Goal: Information Seeking & Learning: Learn about a topic

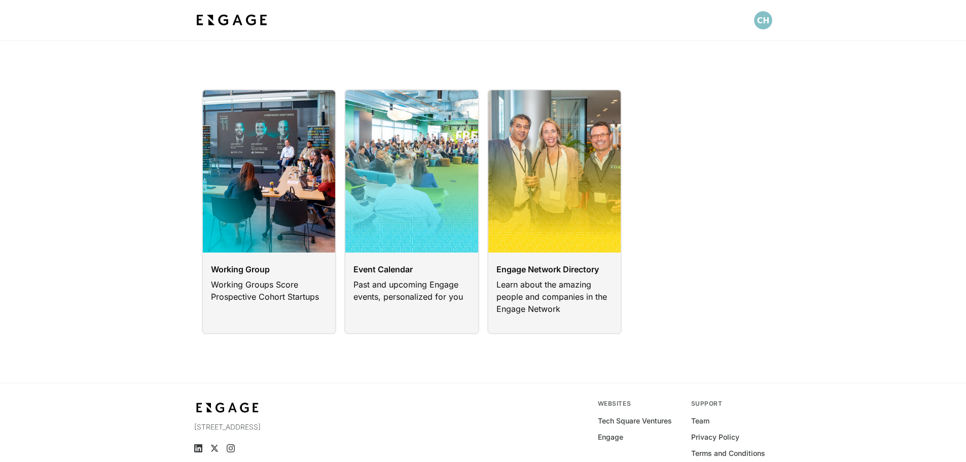
scroll to position [32, 0]
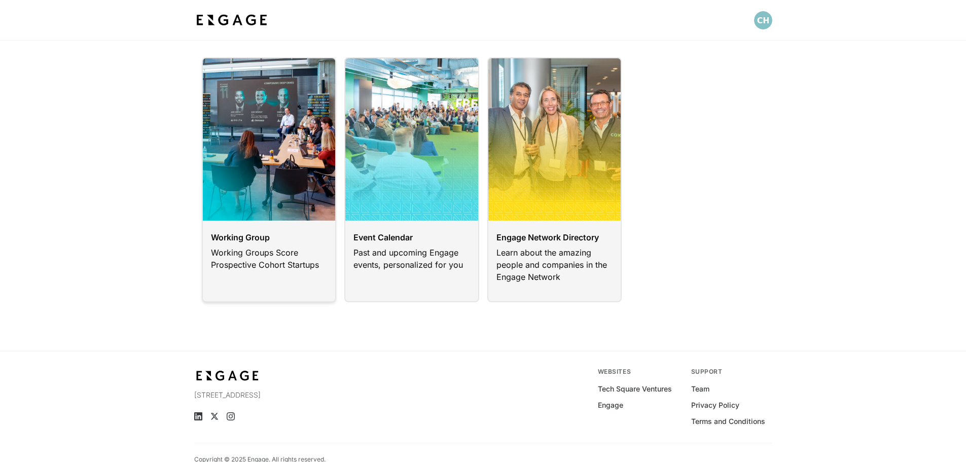
click at [299, 193] on link at bounding box center [269, 179] width 135 height 245
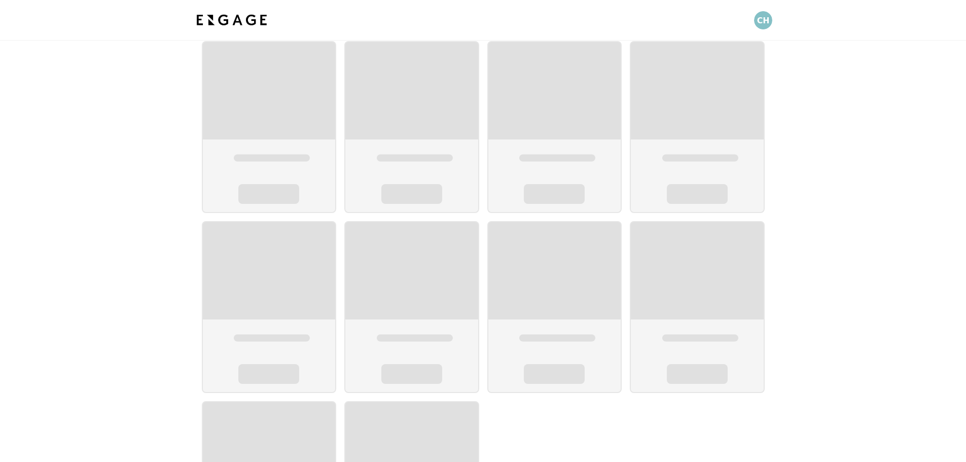
scroll to position [41, 0]
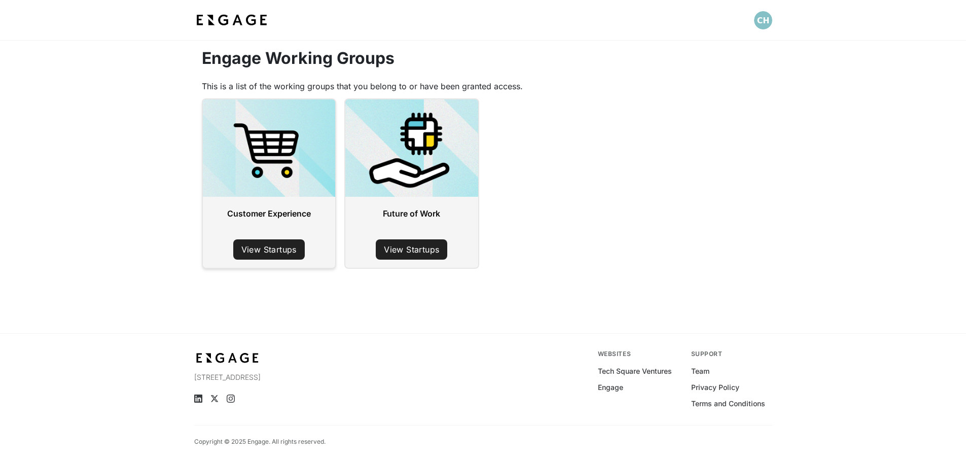
click at [272, 254] on link "View Startups" at bounding box center [268, 249] width 71 height 20
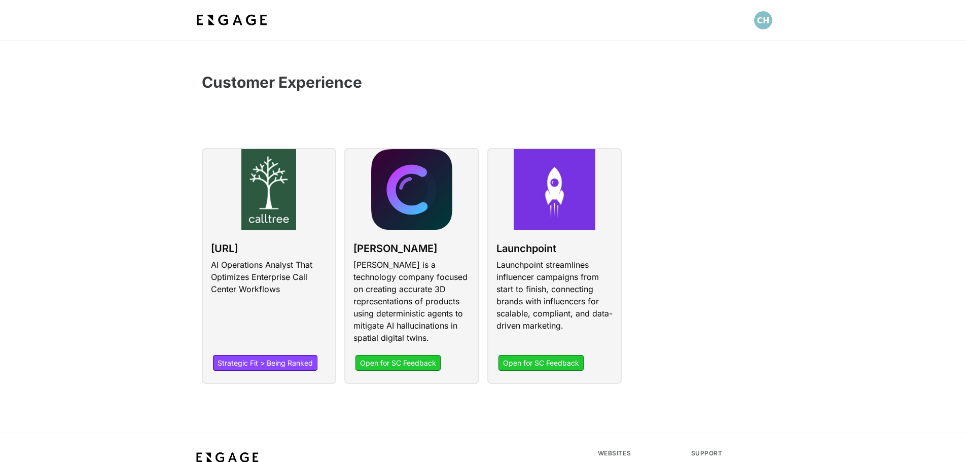
click at [699, 279] on div "[URL] AI Operations Analyst That Optimizes Enterprise Call Center Workflows Str…" at bounding box center [479, 262] width 571 height 244
